Goal: Task Accomplishment & Management: Manage account settings

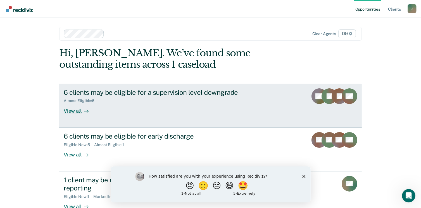
click at [75, 117] on link "6 clients may be eligible for a supervision level downgrade Almost Eligible : 6…" at bounding box center [210, 106] width 302 height 44
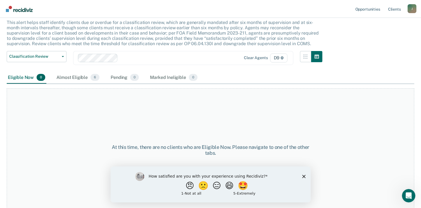
scroll to position [38, 0]
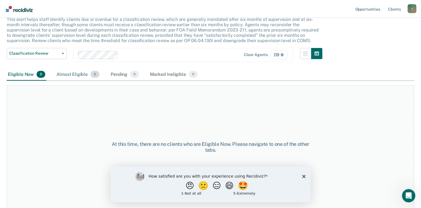
click at [74, 75] on div "Almost Eligible 6" at bounding box center [77, 75] width 45 height 12
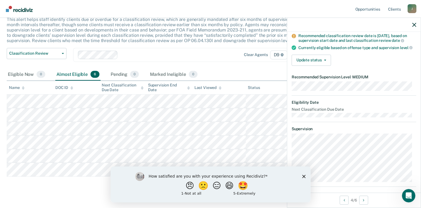
scroll to position [39, 0]
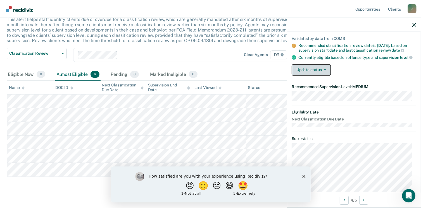
click at [306, 72] on button "Update status" at bounding box center [310, 69] width 39 height 11
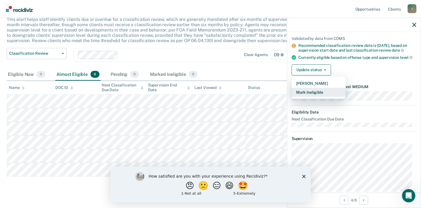
click at [308, 97] on button "Mark Ineligible" at bounding box center [318, 92] width 54 height 9
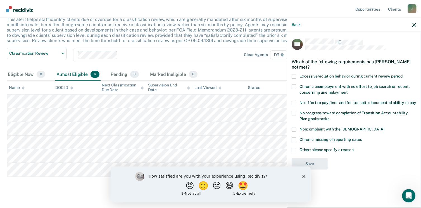
click at [296, 88] on label "Chronic unemployment with no effort to job search or recent, concerning unemplo…" at bounding box center [353, 91] width 124 height 12
click at [347, 90] on input "Chronic unemployment with no effort to job search or recent, concerning unemplo…" at bounding box center [347, 90] width 0 height 0
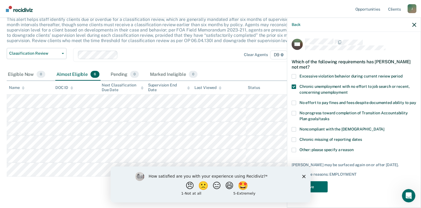
click at [294, 102] on span at bounding box center [293, 103] width 4 height 4
click at [416, 101] on input "No effort to pay fines and fees despite documented ability to pay" at bounding box center [416, 101] width 0 height 0
click at [294, 102] on span at bounding box center [293, 103] width 4 height 4
click at [416, 101] on input "No effort to pay fines and fees despite documented ability to pay" at bounding box center [416, 101] width 0 height 0
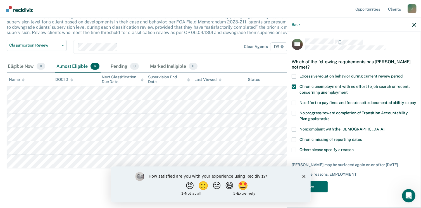
click at [303, 176] on polygon "Close survey" at bounding box center [303, 176] width 3 height 3
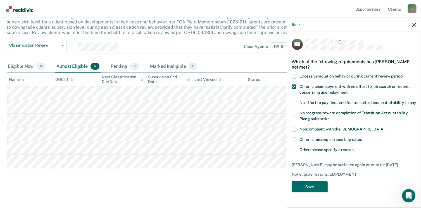
click at [292, 150] on span at bounding box center [293, 150] width 4 height 4
click at [353, 148] on input "Other: please specify a reason" at bounding box center [353, 148] width 0 height 0
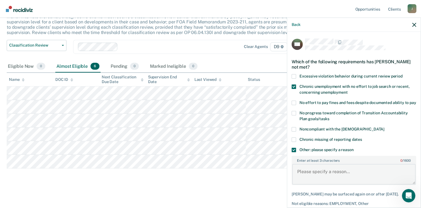
click at [306, 181] on textarea "Enter at least 3 characters 0 / 1600" at bounding box center [353, 174] width 123 height 21
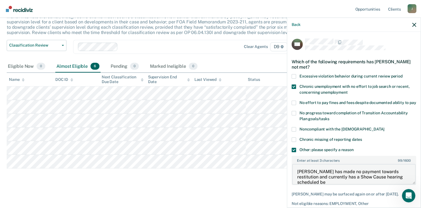
scroll to position [1, 0]
type textarea "[PERSON_NAME] has made no payment towards restitution and currently has a Show …"
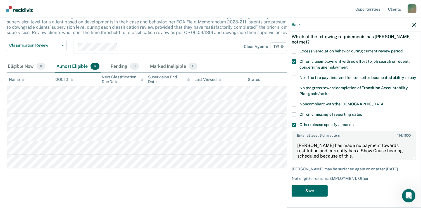
scroll to position [30, 0]
click at [313, 189] on button "Save" at bounding box center [309, 190] width 36 height 11
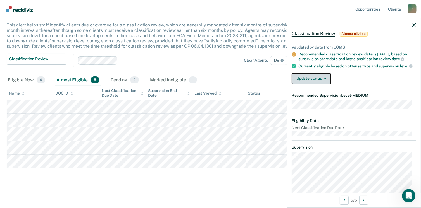
click at [310, 83] on button "Update status" at bounding box center [310, 78] width 39 height 11
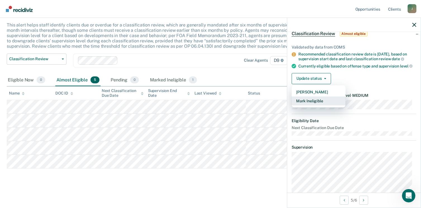
click at [310, 105] on button "Mark Ineligible" at bounding box center [318, 101] width 54 height 9
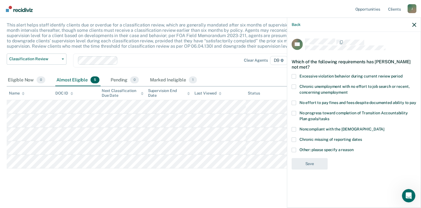
click at [294, 151] on span at bounding box center [293, 150] width 4 height 4
click at [353, 148] on input "Other: please specify a reason" at bounding box center [353, 148] width 0 height 0
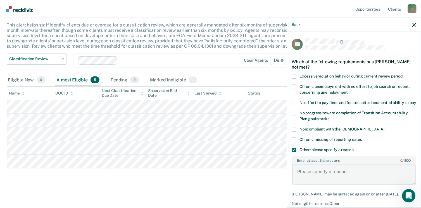
click at [314, 178] on textarea "Enter at least 3 characters 0 / 1600" at bounding box center [353, 174] width 123 height 21
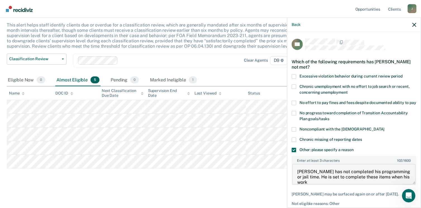
scroll to position [1, 0]
type textarea "[PERSON_NAME] has not completed his programming or jail time. He is set to comp…"
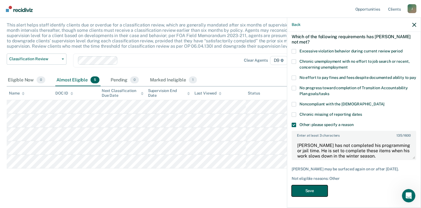
click at [317, 190] on button "Save" at bounding box center [309, 190] width 36 height 11
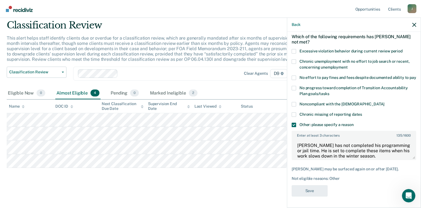
scroll to position [18, 0]
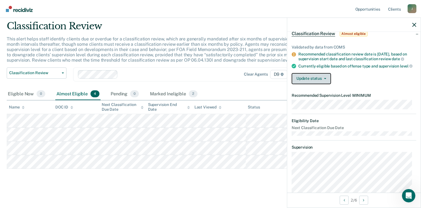
click at [295, 82] on button "Update status" at bounding box center [310, 78] width 39 height 11
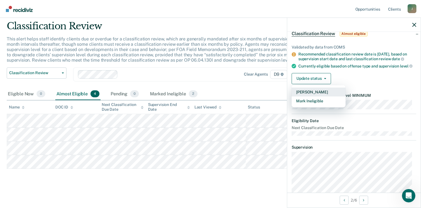
click at [303, 96] on button "[PERSON_NAME]" at bounding box center [318, 92] width 54 height 9
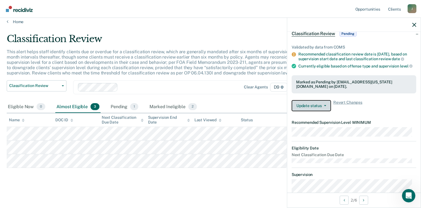
scroll to position [4, 0]
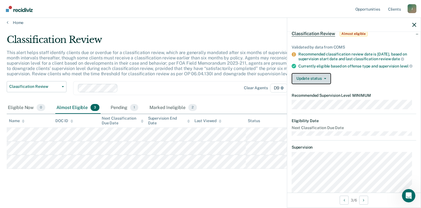
click at [317, 81] on button "Update status" at bounding box center [310, 78] width 39 height 11
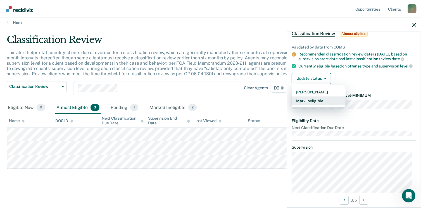
click at [314, 105] on button "Mark Ineligible" at bounding box center [318, 101] width 54 height 9
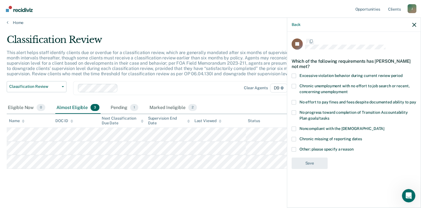
scroll to position [0, 0]
click at [294, 148] on span at bounding box center [293, 150] width 4 height 4
click at [353, 148] on input "Other: please specify a reason" at bounding box center [353, 148] width 0 height 0
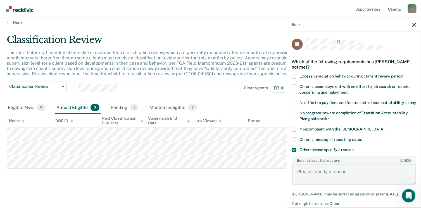
click at [306, 178] on textarea "Enter at least 3 characters 0 / 1600" at bounding box center [353, 174] width 123 height 21
type textarea "[PERSON_NAME] has not completed his court order community service."
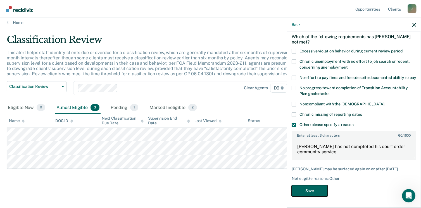
click at [309, 194] on button "Save" at bounding box center [309, 190] width 36 height 11
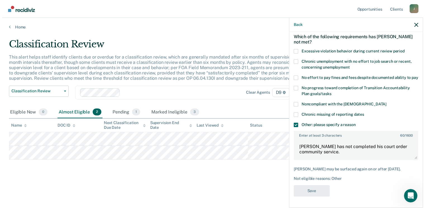
scroll to position [0, 0]
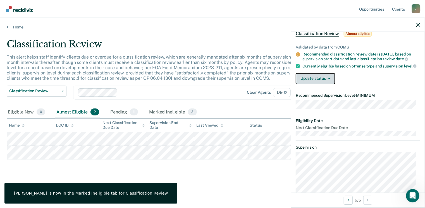
click at [304, 84] on button "Update status" at bounding box center [315, 78] width 39 height 11
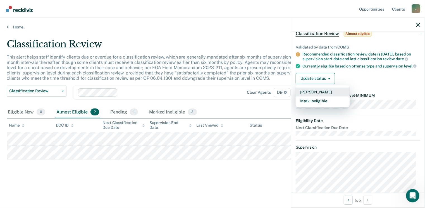
click at [305, 93] on button "[PERSON_NAME]" at bounding box center [323, 92] width 54 height 9
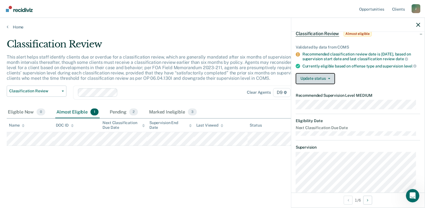
click at [303, 84] on button "Update status" at bounding box center [315, 78] width 39 height 11
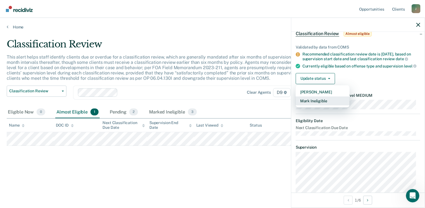
click at [315, 105] on button "Mark Ineligible" at bounding box center [323, 101] width 54 height 9
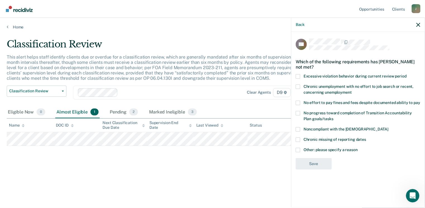
click at [300, 152] on label "Other: please specify a reason" at bounding box center [358, 151] width 124 height 6
click at [357, 148] on input "Other: please specify a reason" at bounding box center [357, 148] width 0 height 0
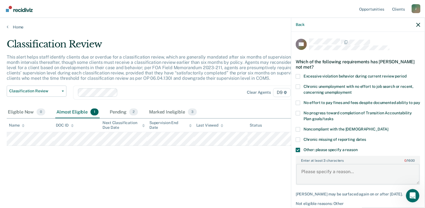
click at [309, 181] on textarea "Enter at least 3 characters 0 / 1600" at bounding box center [357, 174] width 123 height 21
type textarea "[PERSON_NAME] has not completed his court ordered programming."
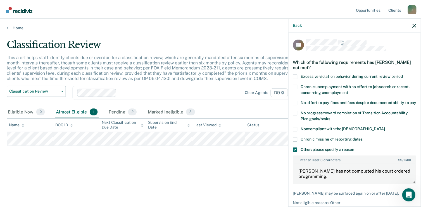
scroll to position [30, 0]
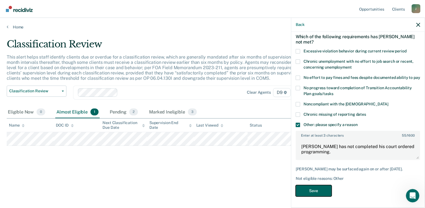
click at [308, 189] on button "Save" at bounding box center [314, 190] width 36 height 11
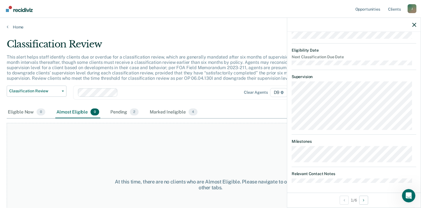
scroll to position [0, 0]
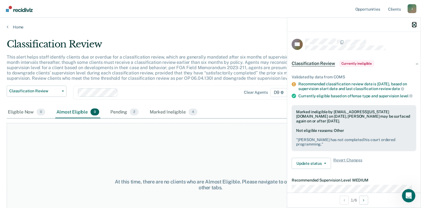
click at [412, 27] on icon "button" at bounding box center [414, 25] width 4 height 4
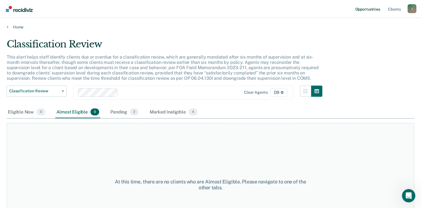
click at [374, 9] on link "Opportunities" at bounding box center [367, 9] width 27 height 18
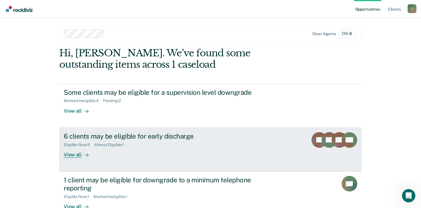
click at [86, 157] on icon at bounding box center [86, 155] width 4 height 4
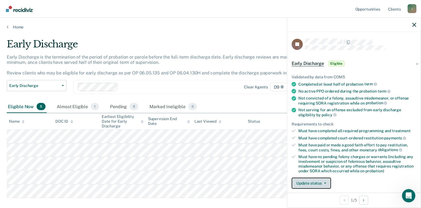
click at [300, 178] on button "Update status" at bounding box center [310, 183] width 39 height 11
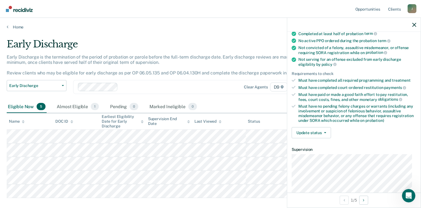
scroll to position [52, 0]
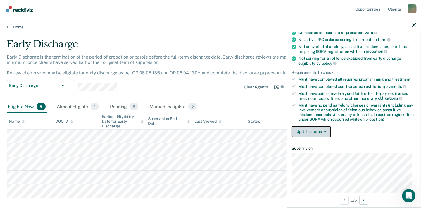
click at [316, 127] on button "Update status" at bounding box center [310, 131] width 39 height 11
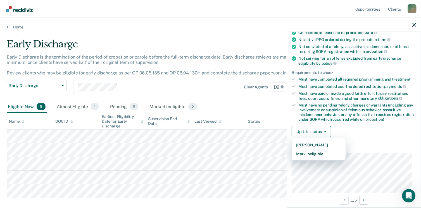
click at [266, 101] on div "Eligible Now 5 Almost Eligible 1 Pending 0 Marked Ineligible 0" at bounding box center [210, 107] width 407 height 13
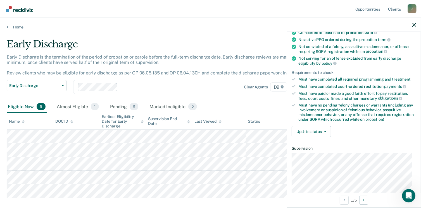
click at [267, 101] on div "Eligible Now 5 Almost Eligible 1 Pending 0 Marked Ineligible 0" at bounding box center [210, 107] width 407 height 13
click at [414, 24] on icon "button" at bounding box center [414, 25] width 4 height 4
